Goal: Information Seeking & Learning: Check status

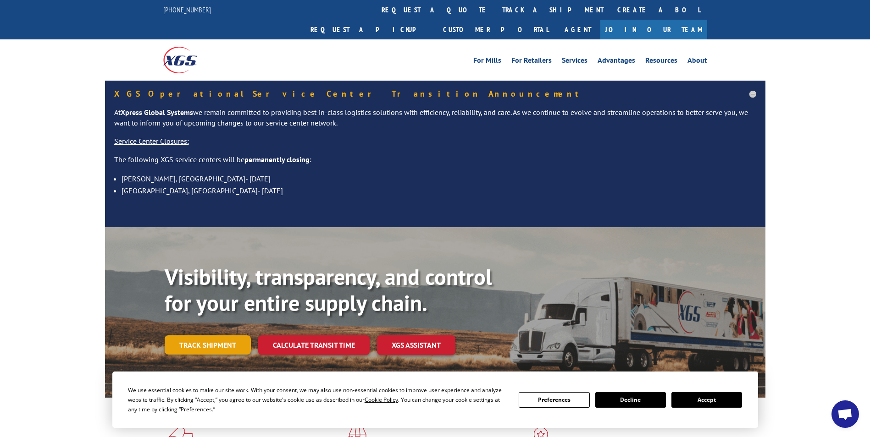
click at [219, 336] on link "Track shipment" at bounding box center [208, 345] width 86 height 19
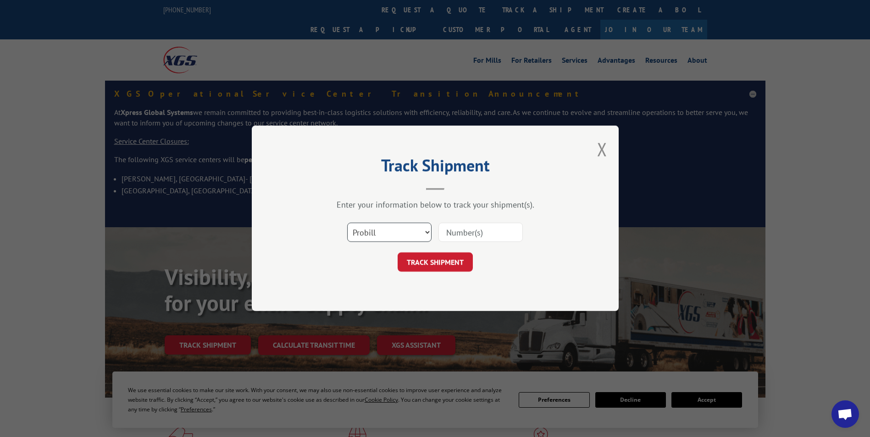
click at [360, 227] on select "Select category... Probill BOL PO" at bounding box center [389, 232] width 84 height 19
select select "po"
click at [347, 223] on select "Select category... Probill BOL PO" at bounding box center [389, 232] width 84 height 19
drag, startPoint x: 449, startPoint y: 229, endPoint x: 451, endPoint y: 214, distance: 14.8
click at [449, 226] on input at bounding box center [480, 232] width 84 height 19
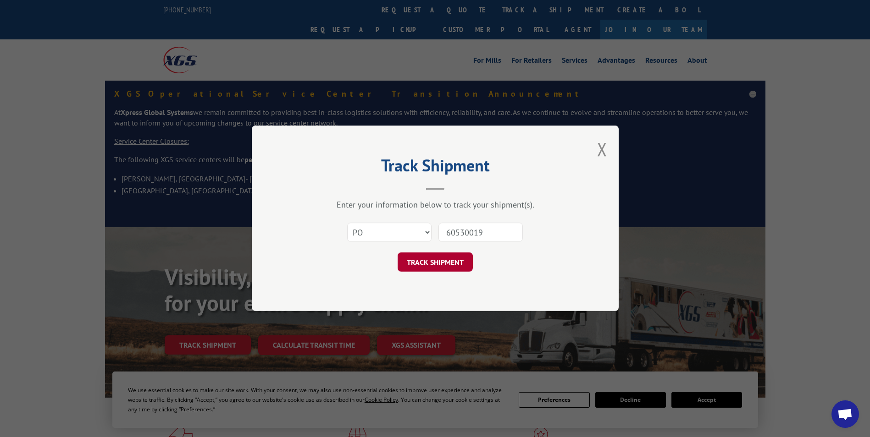
type input "60530019"
click at [440, 258] on button "TRACK SHIPMENT" at bounding box center [435, 262] width 75 height 19
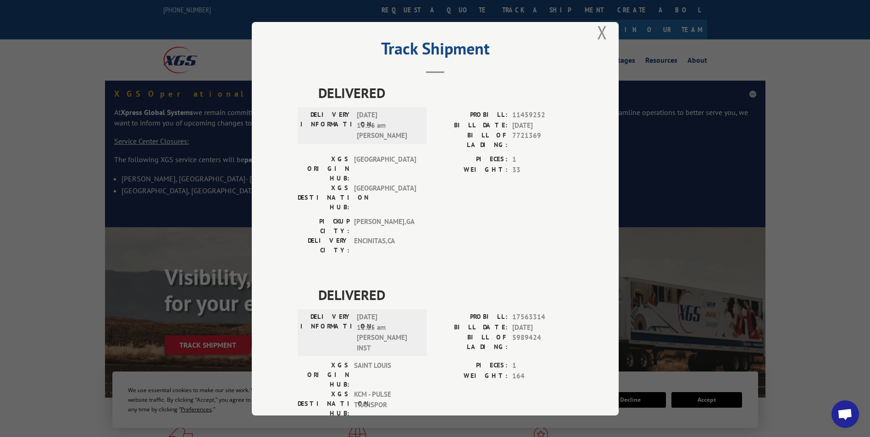
scroll to position [21, 0]
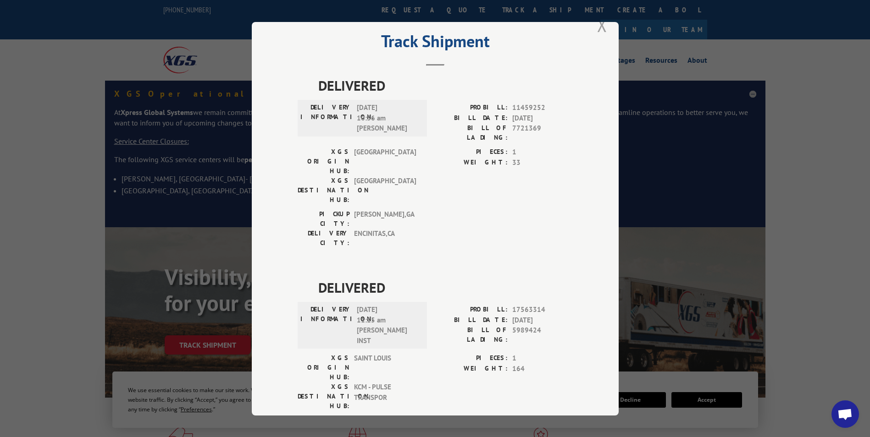
click at [597, 24] on button "Close modal" at bounding box center [602, 25] width 10 height 24
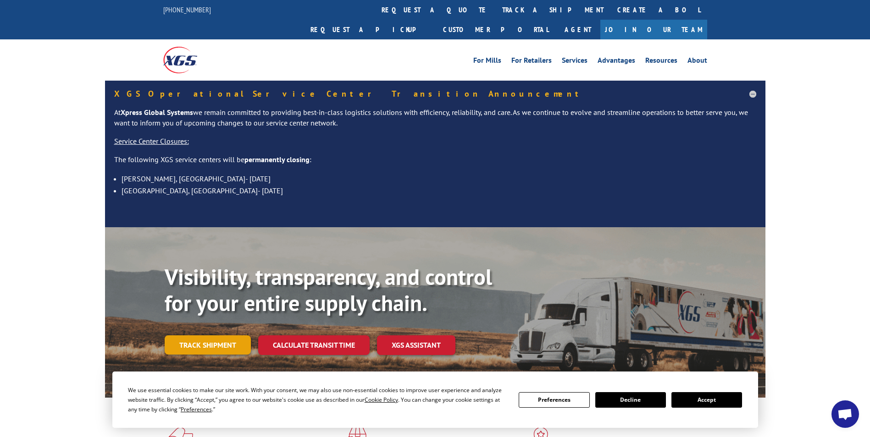
click at [204, 336] on link "Track shipment" at bounding box center [208, 345] width 86 height 19
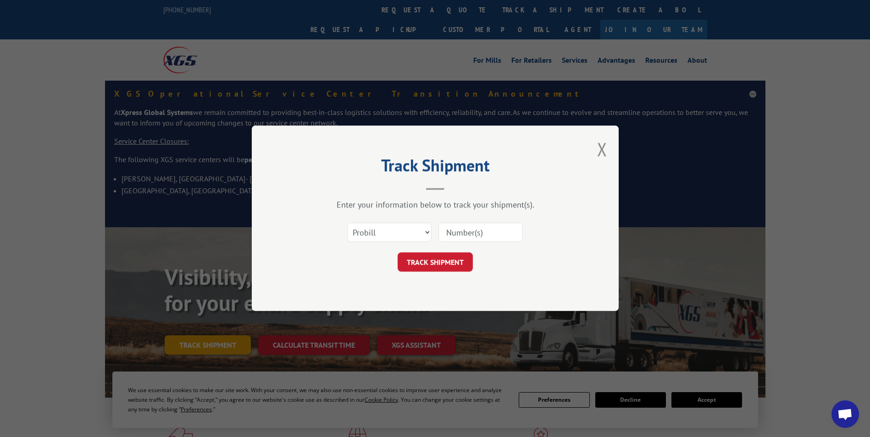
scroll to position [0, 0]
click at [391, 237] on select "Select category... Probill BOL PO" at bounding box center [389, 232] width 84 height 19
select select "po"
click at [347, 223] on select "Select category... Probill BOL PO" at bounding box center [389, 232] width 84 height 19
click at [448, 233] on input at bounding box center [480, 232] width 84 height 19
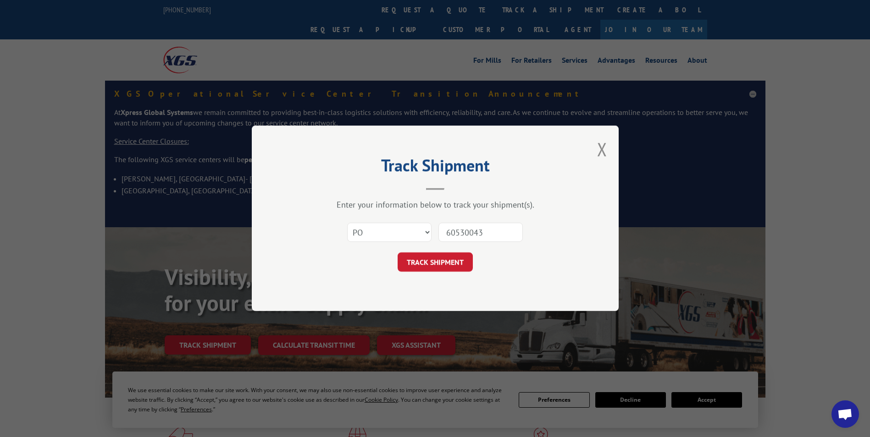
type input "60530043"
click at [398, 253] on button "TRACK SHIPMENT" at bounding box center [435, 262] width 75 height 19
